Goal: Communication & Community: Share content

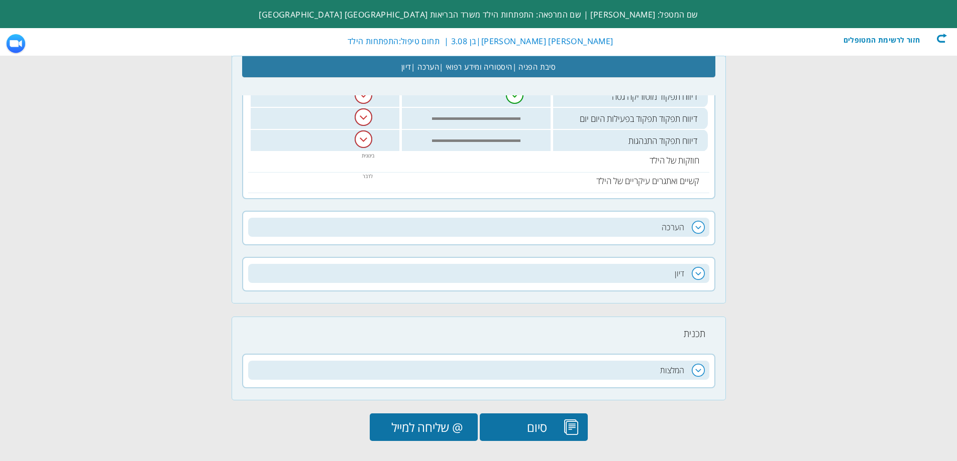
scroll to position [0, -133]
click at [898, 41] on div "חזור לרשימת המטופלים" at bounding box center [888, 38] width 115 height 10
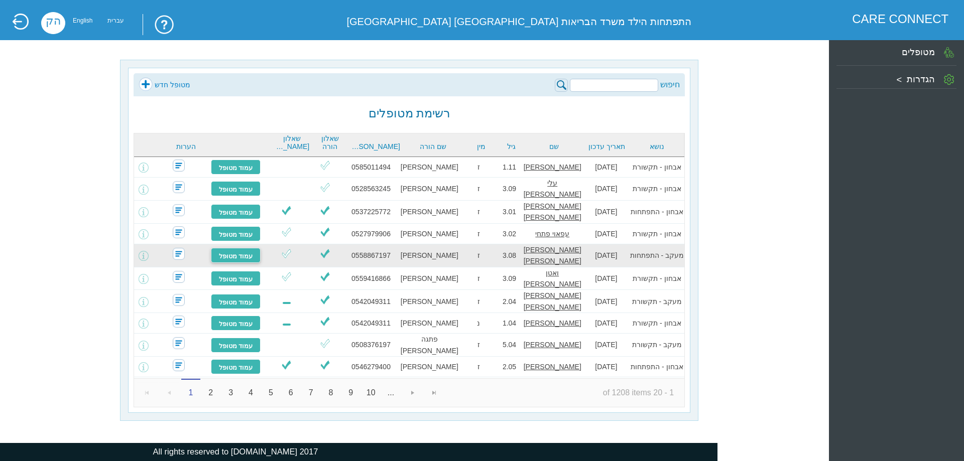
click at [224, 251] on link "עמוד מטופל" at bounding box center [236, 255] width 50 height 15
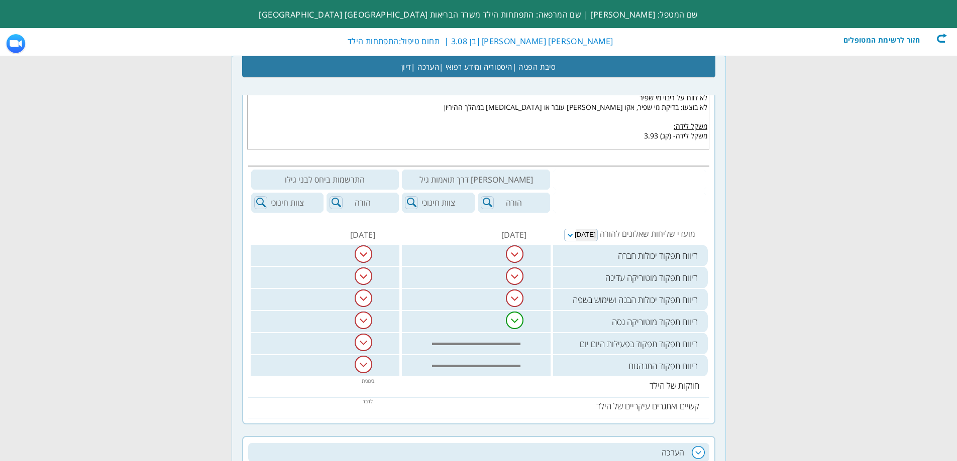
scroll to position [402, 0]
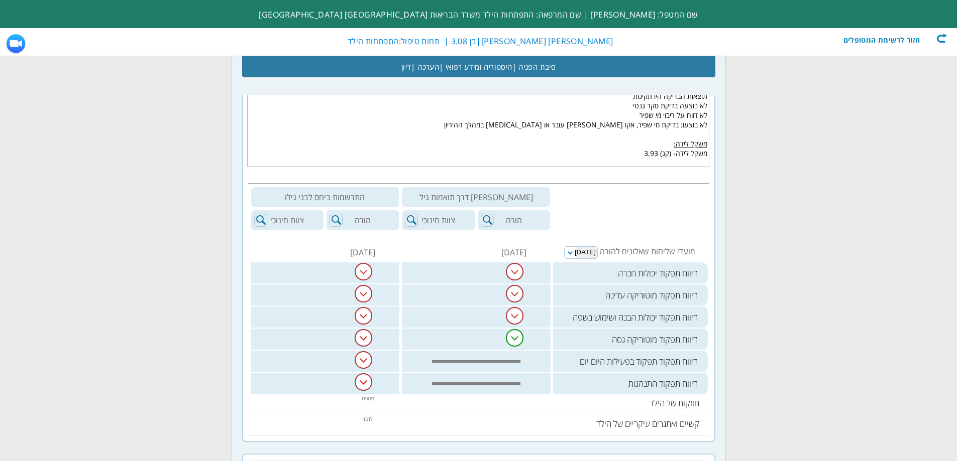
click at [936, 34] on div "חזור לרשימת המטופלים" at bounding box center [888, 38] width 115 height 10
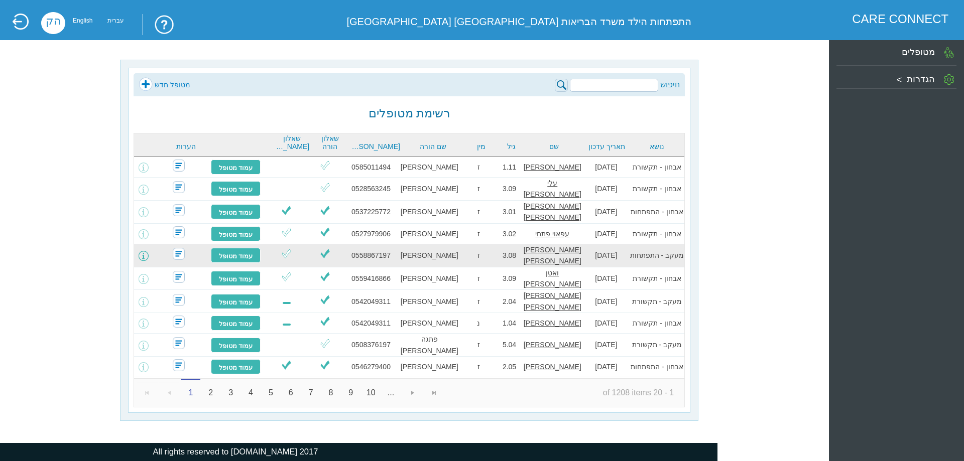
click at [149, 255] on span at bounding box center [144, 256] width 10 height 10
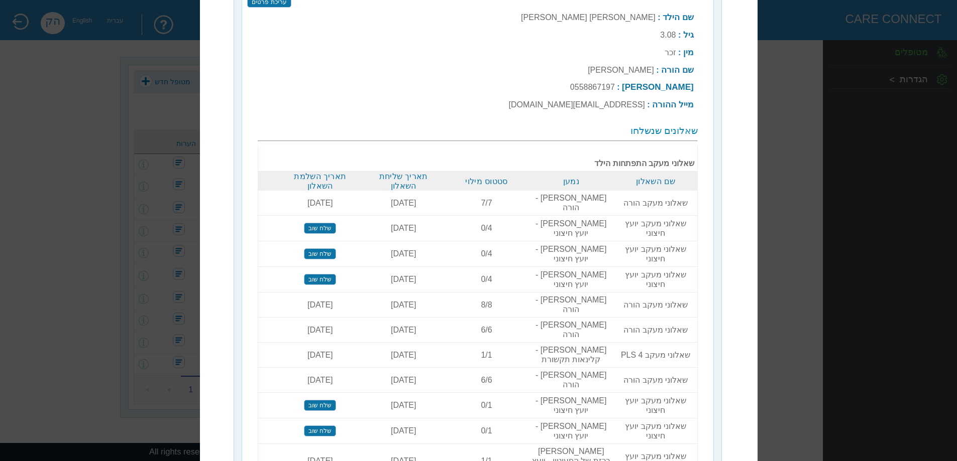
scroll to position [131, 0]
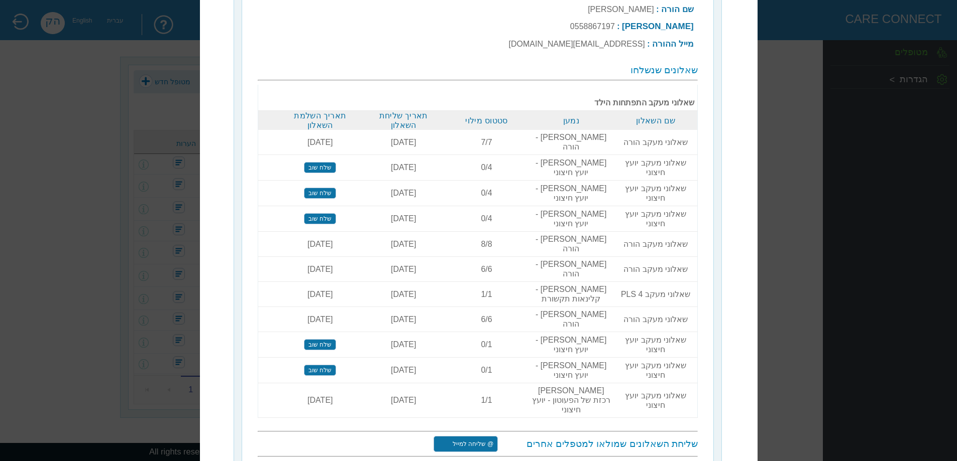
click at [485, 436] on input "@ שליחה למייל" at bounding box center [465, 444] width 64 height 16
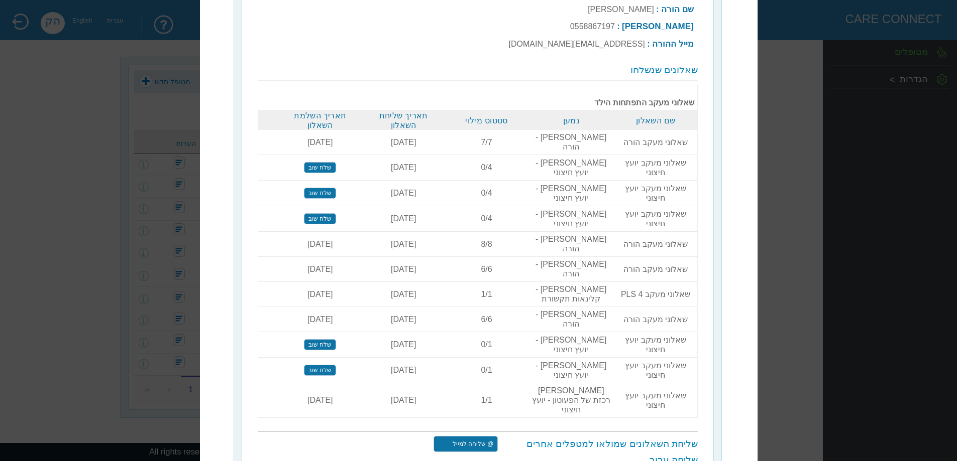
select select "[EMAIL_ADDRESS][DOMAIN_NAME]"
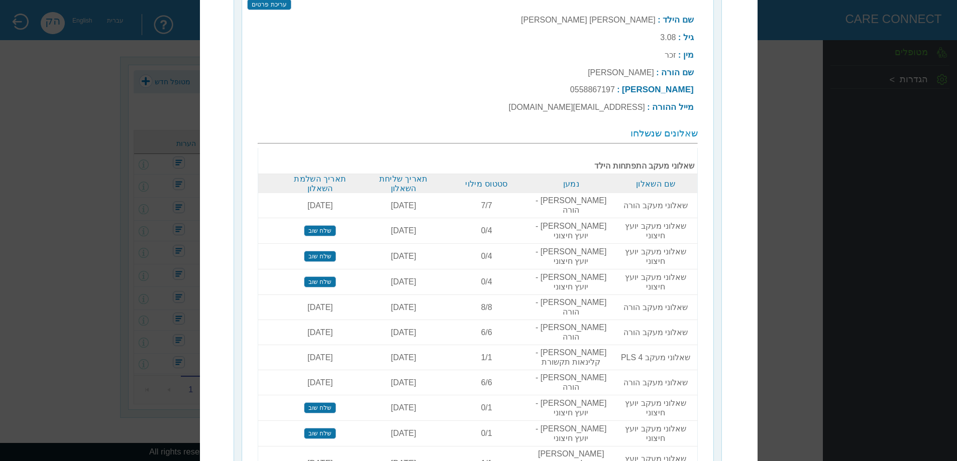
scroll to position [0, 0]
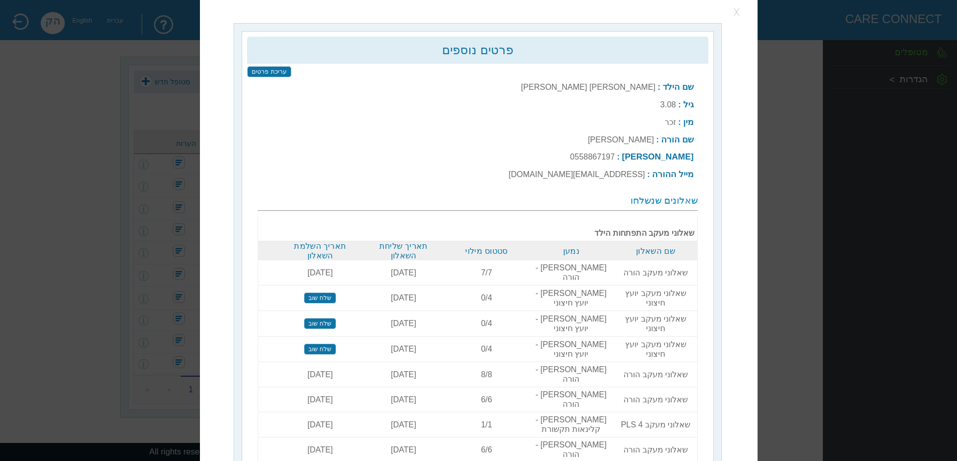
click at [740, 10] on button "button" at bounding box center [737, 12] width 15 height 15
